Goal: Task Accomplishment & Management: Use online tool/utility

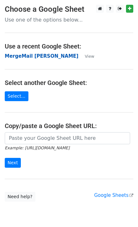
click at [27, 54] on strong "MergeMail [PERSON_NAME]" at bounding box center [42, 56] width 74 height 6
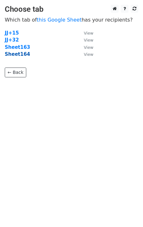
click at [14, 55] on strong "Sheet164" at bounding box center [17, 54] width 25 height 6
click at [23, 57] on strong "Sheet164" at bounding box center [17, 54] width 25 height 6
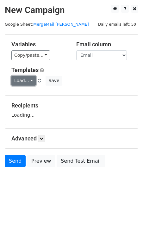
click at [24, 82] on link "Load..." at bounding box center [23, 81] width 24 height 10
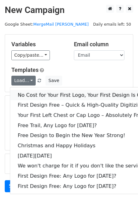
click at [55, 93] on link "No Cost for Your First Logo, Your First Design Is On Us!" at bounding box center [86, 95] width 152 height 10
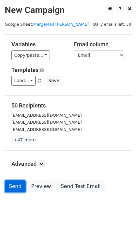
click at [9, 187] on link "Send" at bounding box center [15, 186] width 21 height 12
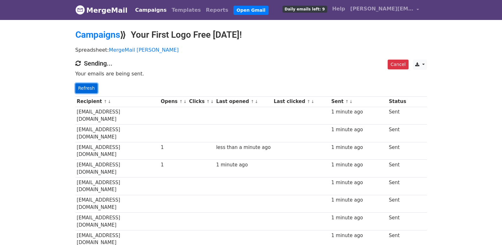
click at [92, 90] on link "Refresh" at bounding box center [86, 88] width 22 height 10
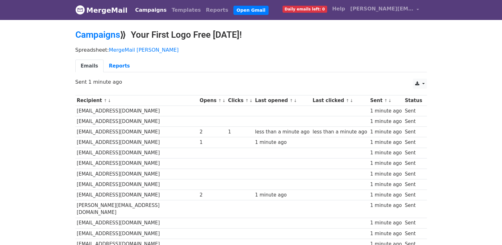
scroll to position [440, 0]
